Goal: Task Accomplishment & Management: Complete application form

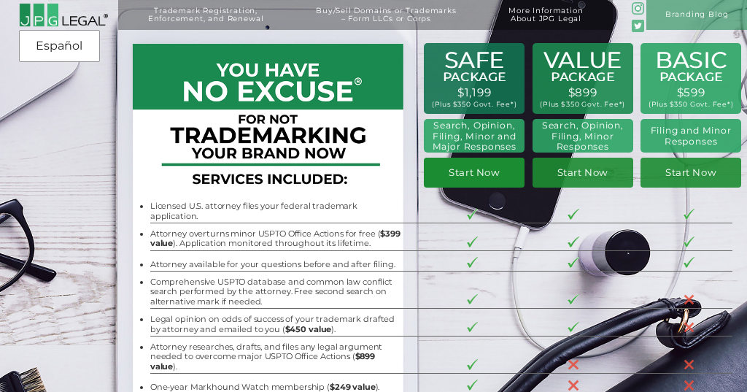
click at [490, 168] on link "Start Now" at bounding box center [474, 172] width 101 height 29
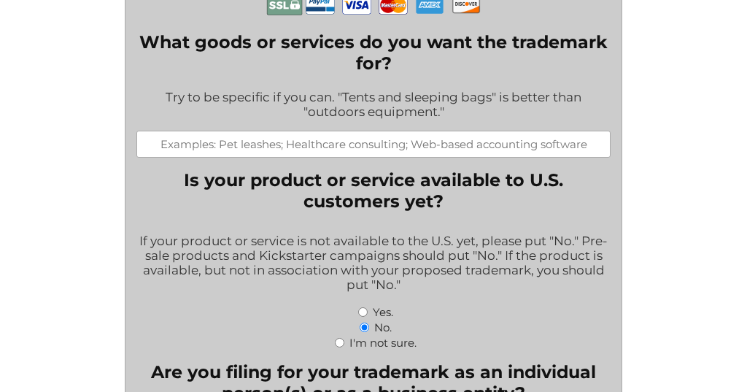
scroll to position [355, 0]
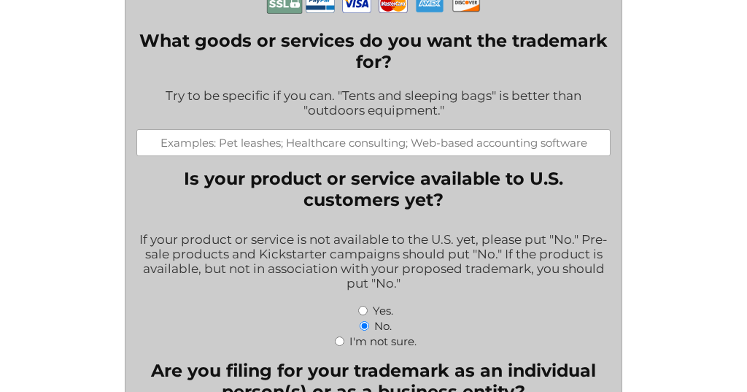
click at [409, 129] on input "What goods or services do you want the trademark for?" at bounding box center [373, 142] width 474 height 27
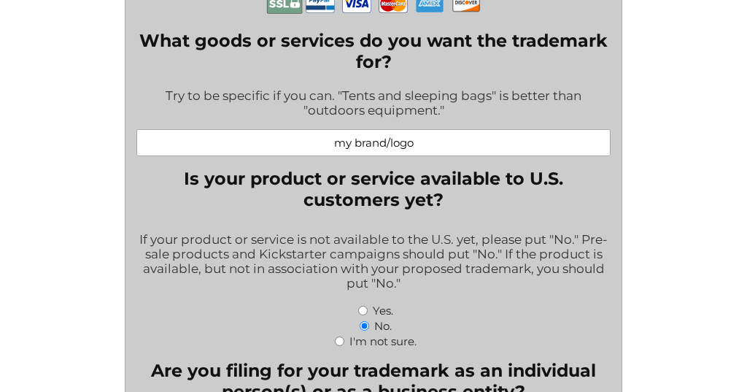
type input "my brand/logo"
click at [584, 192] on legend "Is your product or service available to U.S. customers yet?" at bounding box center [373, 189] width 474 height 42
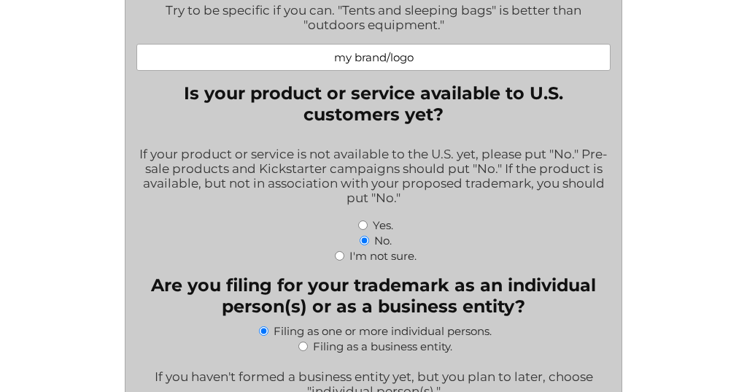
scroll to position [441, 0]
click at [360, 220] on input "Yes." at bounding box center [362, 224] width 9 height 9
radio input "true"
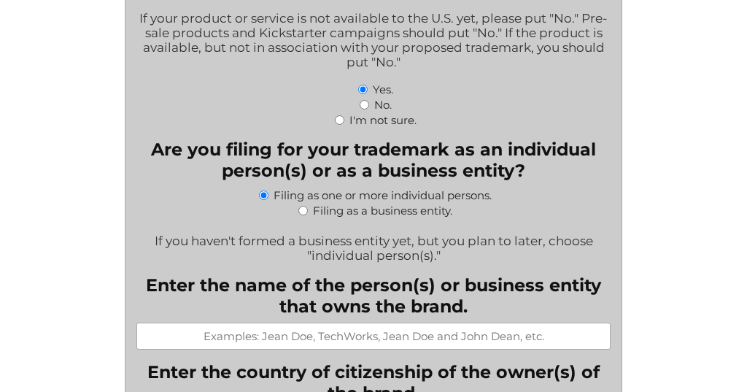
scroll to position [577, 0]
click at [303, 205] on input "Filing as a business entity." at bounding box center [302, 209] width 9 height 9
radio input "true"
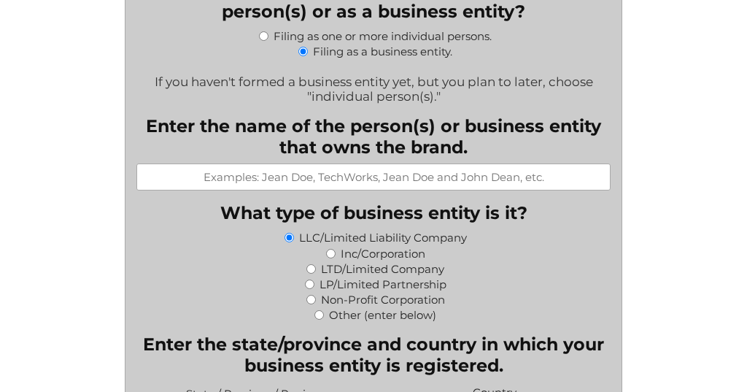
scroll to position [745, 0]
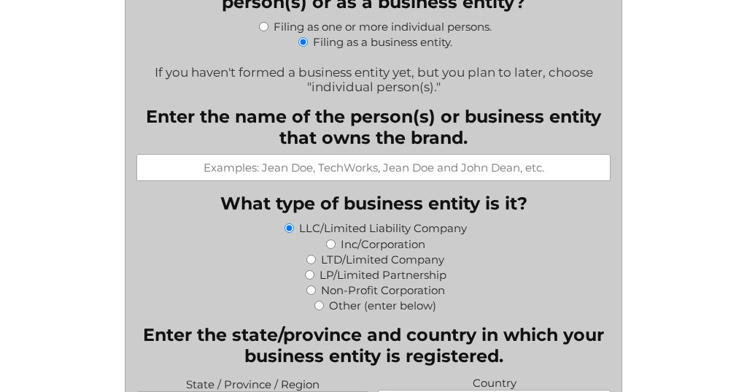
click at [332, 239] on input "Inc/Corporation" at bounding box center [330, 243] width 9 height 9
radio input "true"
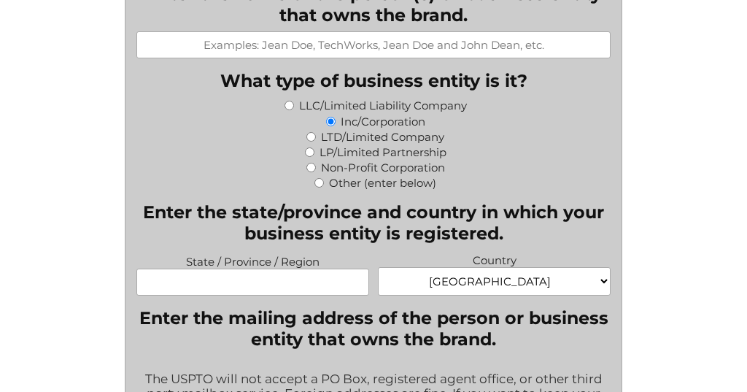
scroll to position [875, 0]
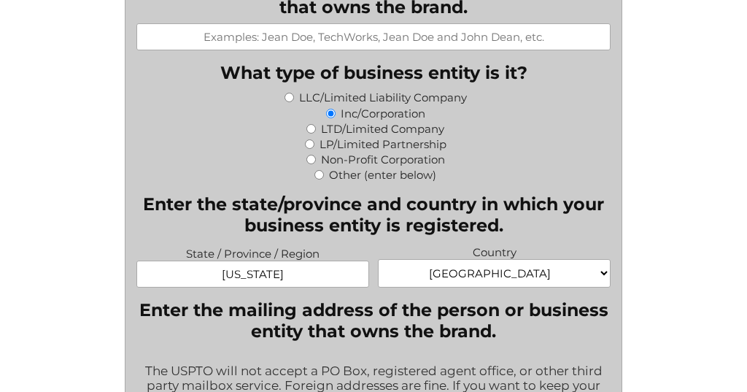
click at [528, 209] on legend "Enter the state/province and country in which your business entity is registere…" at bounding box center [373, 214] width 474 height 42
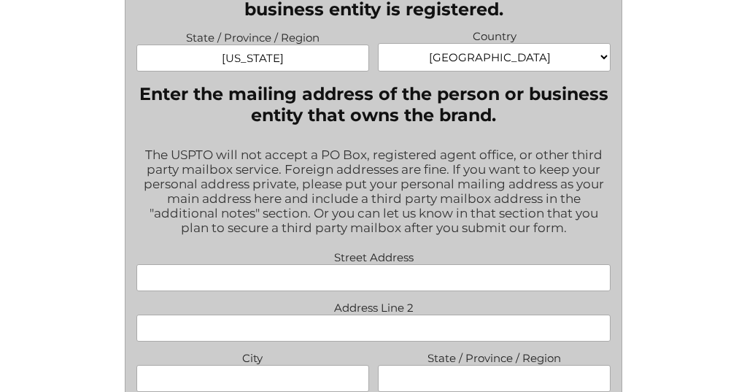
scroll to position [1093, 0]
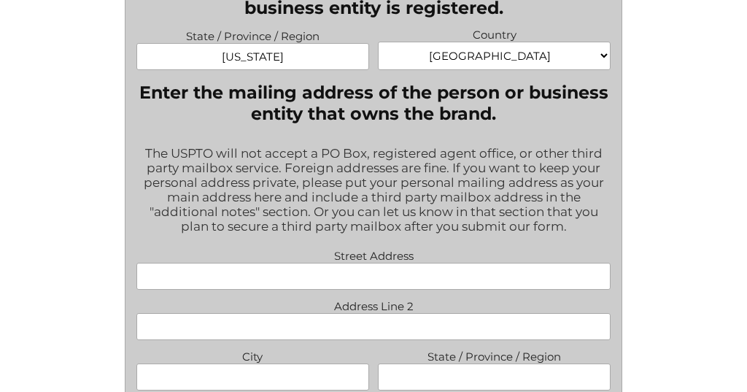
click at [319, 43] on input "[US_STATE]" at bounding box center [252, 56] width 233 height 27
drag, startPoint x: 317, startPoint y: 43, endPoint x: 179, endPoint y: 20, distance: 139.7
click at [179, 26] on span "State / Province / Region [US_STATE]" at bounding box center [252, 48] width 241 height 44
click at [271, 188] on div "The USPTO will not accept a PO Box, registered agent office, or other third par…" at bounding box center [373, 190] width 474 height 109
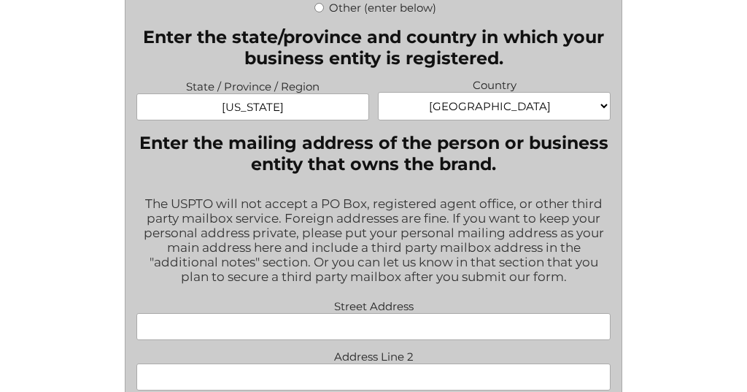
scroll to position [1029, 0]
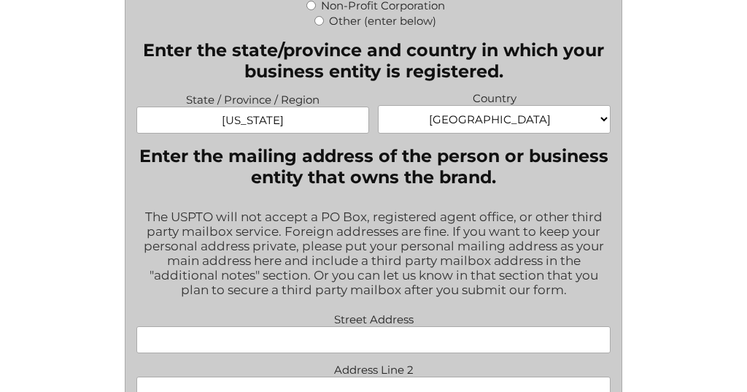
drag, startPoint x: 306, startPoint y: 106, endPoint x: 171, endPoint y: 105, distance: 134.9
click at [171, 106] on input "[US_STATE]" at bounding box center [252, 119] width 233 height 27
type input "[US_STATE]"
click at [212, 214] on div "The USPTO will not accept a PO Box, registered agent office, or other third par…" at bounding box center [373, 254] width 474 height 109
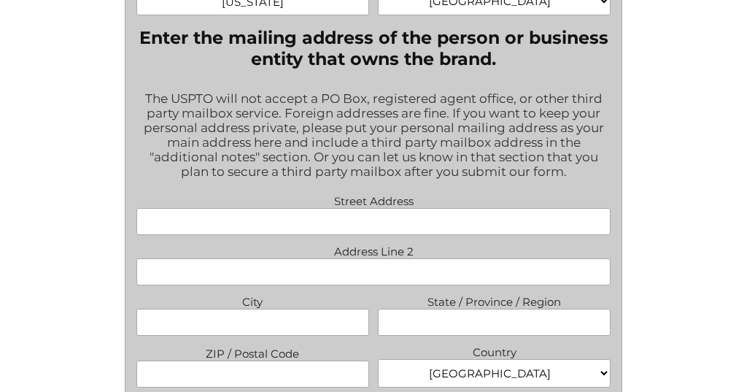
scroll to position [1152, 0]
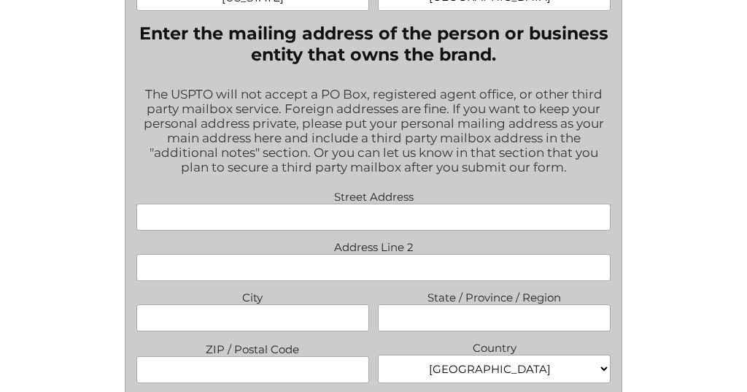
click at [243, 204] on input "Street Address" at bounding box center [373, 217] width 474 height 27
type input "[STREET_ADDRESS]"
click at [447, 236] on label "Address Line 2" at bounding box center [373, 245] width 474 height 18
click at [447, 254] on input "Address Line 2" at bounding box center [373, 267] width 474 height 27
type input "[GEOGRAPHIC_DATA]"
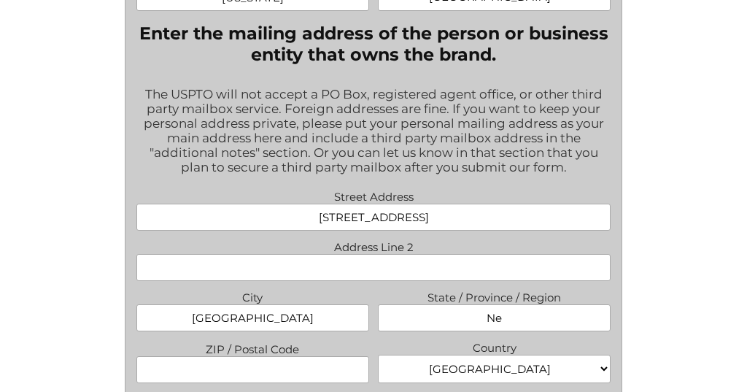
type input "N"
type input "NJ"
type input "07305"
click at [517, 337] on label "Country" at bounding box center [494, 346] width 233 height 18
click at [517, 354] on select "[GEOGRAPHIC_DATA] [GEOGRAPHIC_DATA] [GEOGRAPHIC_DATA] [US_STATE] [GEOGRAPHIC_DA…" at bounding box center [494, 368] width 233 height 28
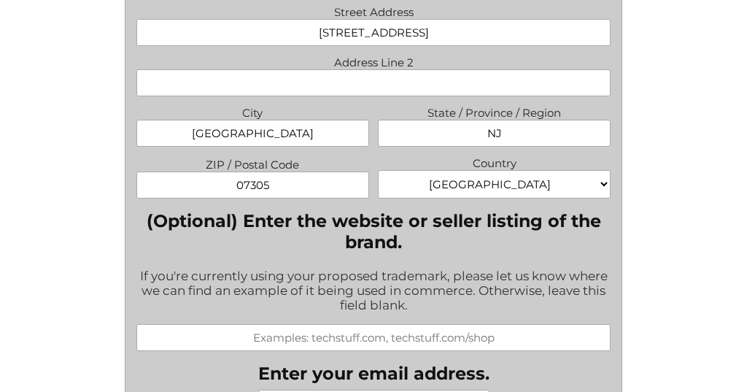
scroll to position [1345, 0]
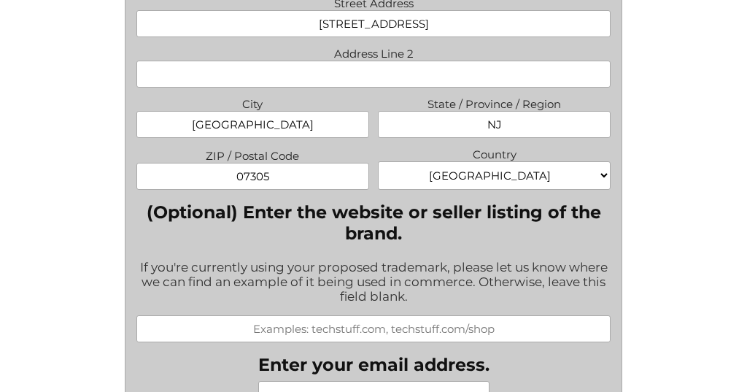
click at [246, 316] on input "(Optional) Enter the website or seller listing of the brand." at bounding box center [373, 328] width 474 height 27
type input "[DOMAIN_NAME]"
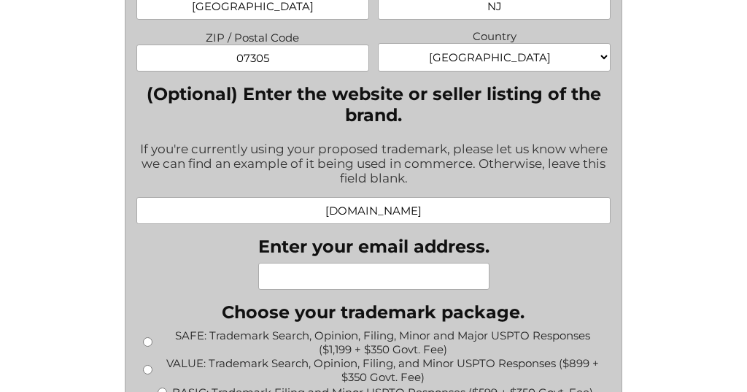
scroll to position [1468, 0]
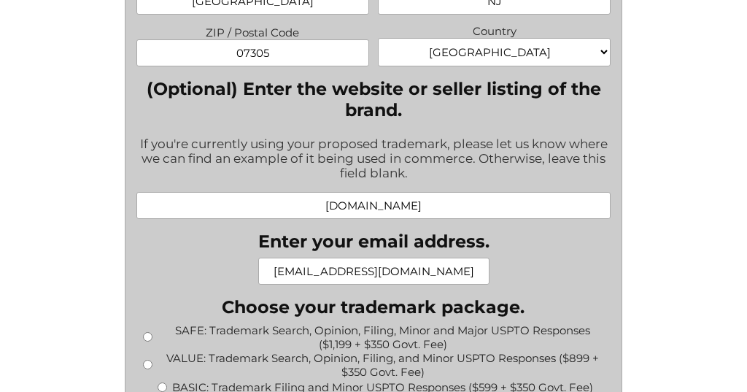
type input "[EMAIL_ADDRESS][DOMAIN_NAME]"
click at [543, 235] on div "X/Twitter This field is for validation purposes and should be left unchanged. W…" at bounding box center [373, 294] width 474 height 2836
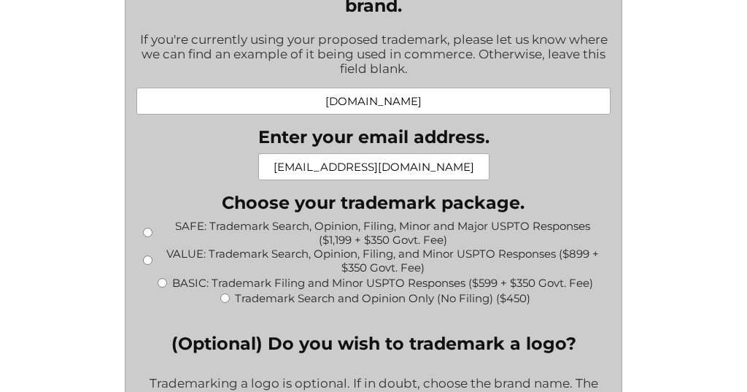
scroll to position [1581, 0]
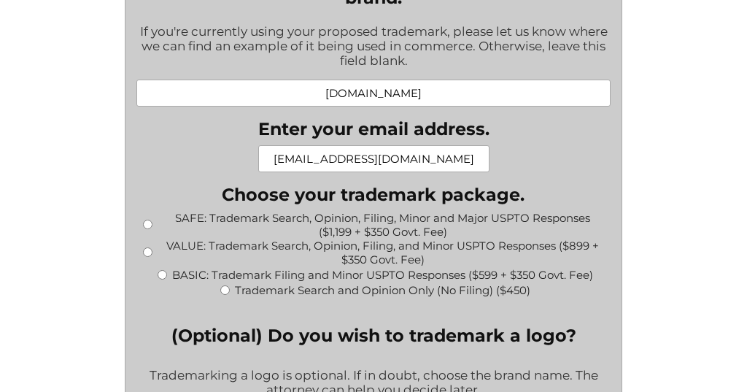
click at [148, 220] on input "SAFE: Trademark Search, Opinion, Filing, Minor and Major USPTO Responses ($1,19…" at bounding box center [147, 224] width 9 height 9
radio input "true"
type input "$1,549.00"
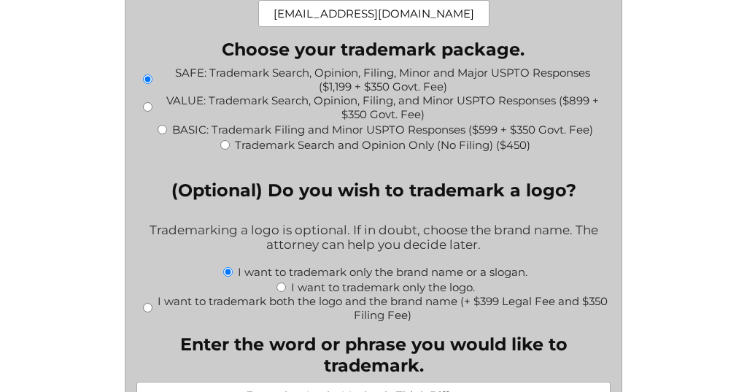
scroll to position [1729, 0]
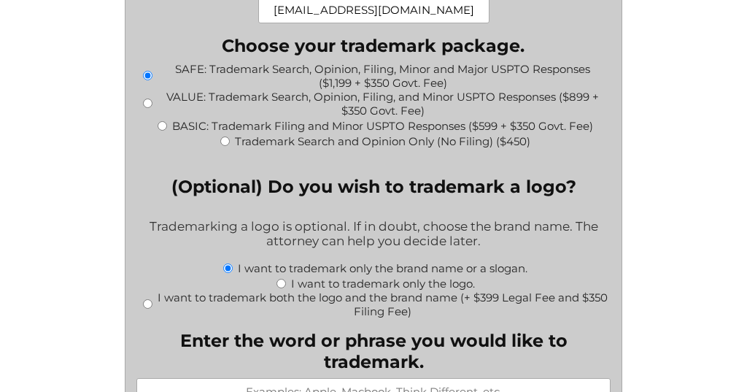
click at [280, 279] on input "I want to trademark only the logo." at bounding box center [280, 283] width 9 height 9
radio input "true"
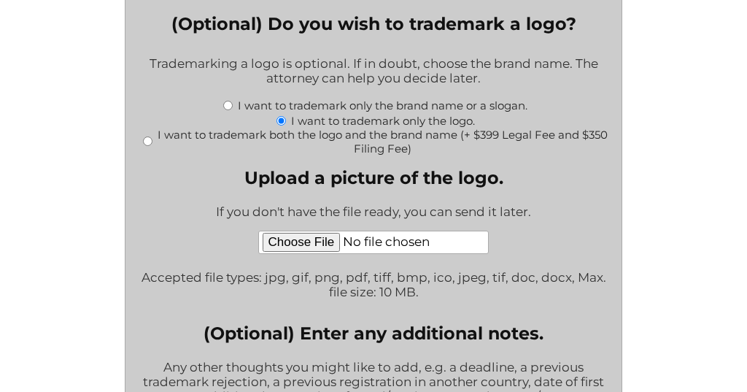
scroll to position [1902, 0]
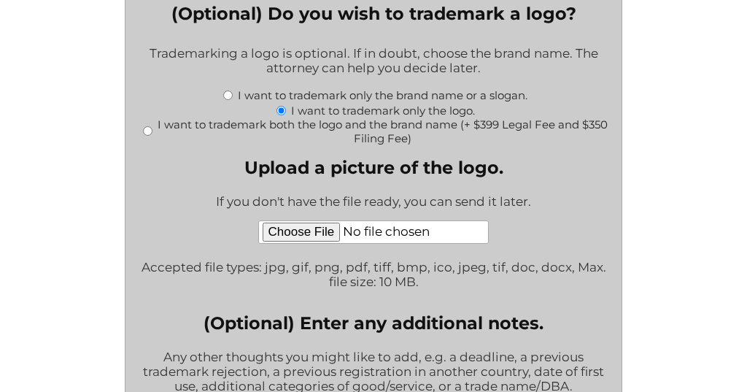
click at [315, 220] on input "Upload a picture of the logo." at bounding box center [373, 231] width 231 height 23
type input "C:\fakepath\JPEG AI Lil M Logo.jpg"
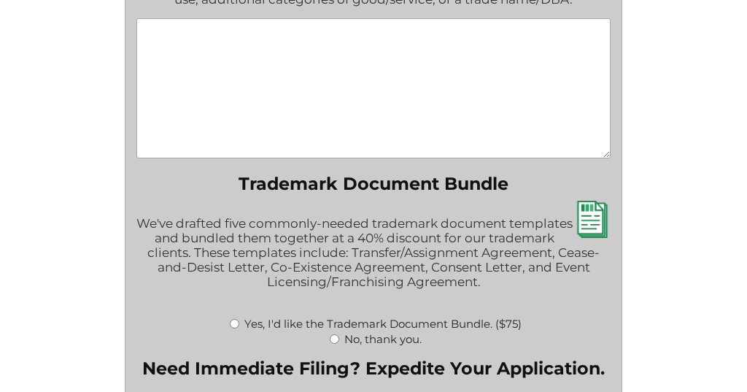
scroll to position [2291, 0]
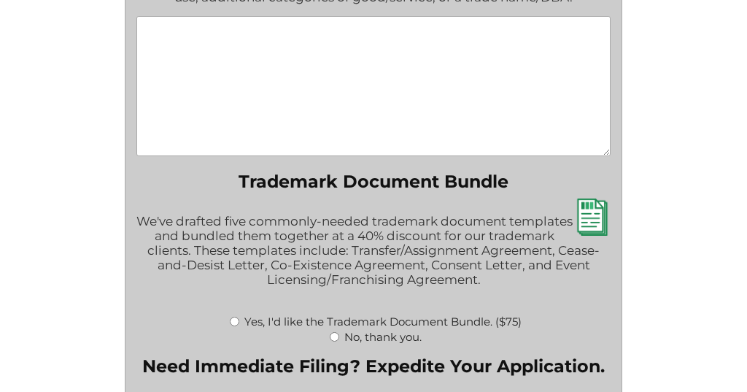
click at [236, 317] on input "Yes, I'd like the Trademark Document Bundle. ($75)" at bounding box center [234, 321] width 9 height 9
radio input "true"
type input "$1,624.00"
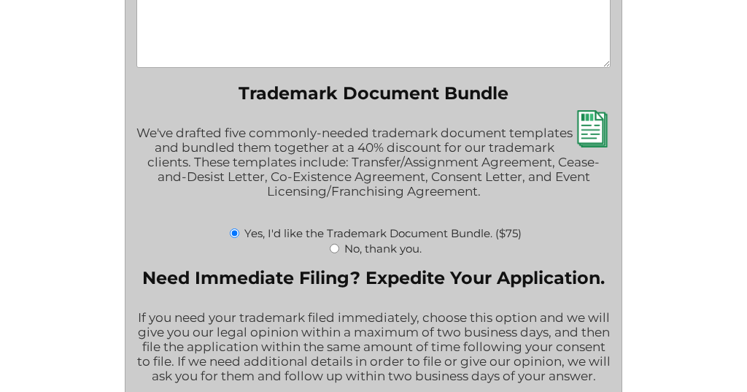
scroll to position [2448, 0]
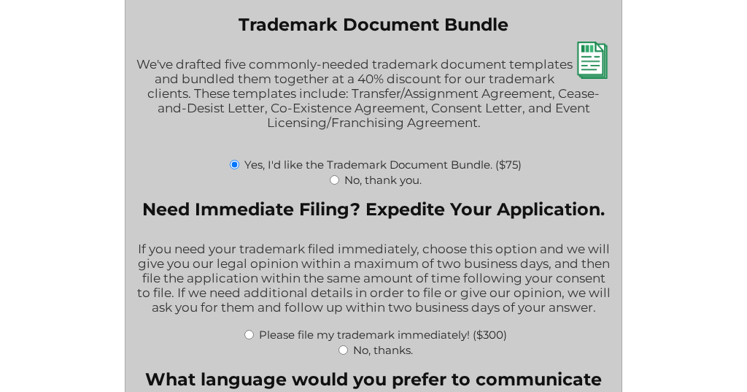
click at [250, 333] on input "Please file my trademark immediately! ($300)" at bounding box center [248, 334] width 9 height 9
radio input "true"
type input "$1,924.00"
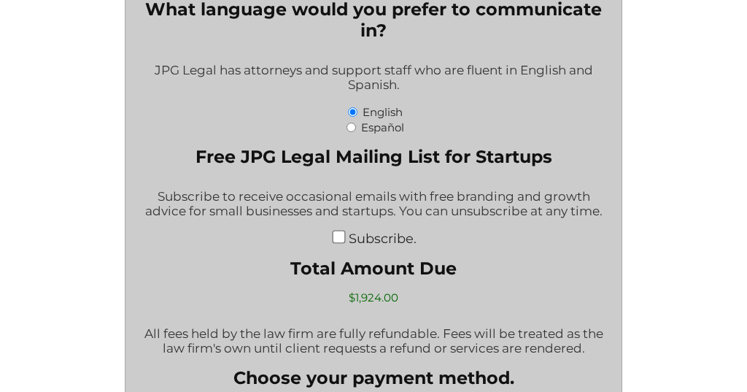
scroll to position [2822, 0]
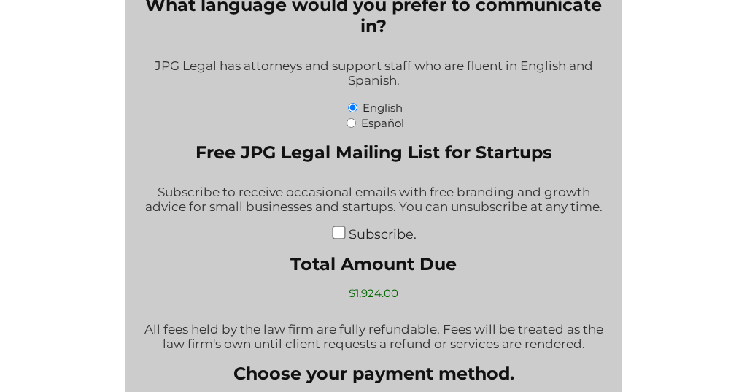
click at [334, 231] on input "Subscribe." at bounding box center [338, 232] width 13 height 13
checkbox input "true"
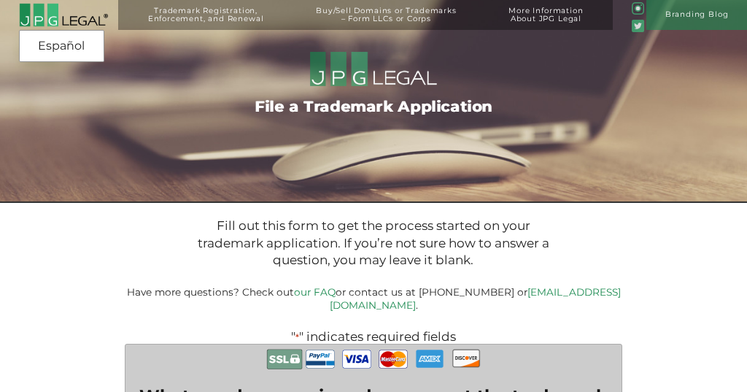
scroll to position [0, 0]
